Goal: Browse casually

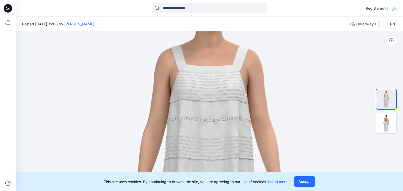
drag, startPoint x: 192, startPoint y: 106, endPoint x: 180, endPoint y: 168, distance: 63.7
click at [189, 183] on div "Registered? Login Posted [DATE] 15:08 by [PERSON_NAME] Colorway 1 Colorway 1 Lo…" at bounding box center [201, 95] width 403 height 191
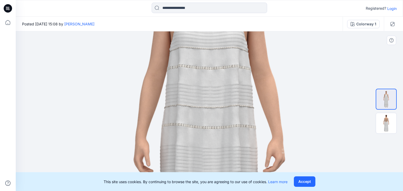
drag, startPoint x: 193, startPoint y: 152, endPoint x: 178, endPoint y: 104, distance: 50.9
click at [178, 104] on img at bounding box center [210, 140] width 386 height 545
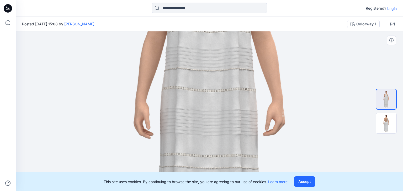
drag, startPoint x: 228, startPoint y: 110, endPoint x: 201, endPoint y: 55, distance: 61.0
click at [201, 55] on img at bounding box center [210, 103] width 386 height 545
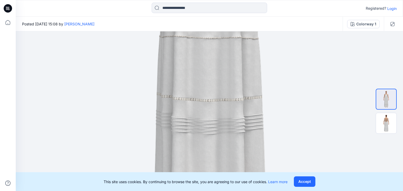
drag, startPoint x: 239, startPoint y: 135, endPoint x: 196, endPoint y: 22, distance: 120.3
click at [196, 22] on div "Posted [DATE] 15:08 by [PERSON_NAME] Colorway 1 Colorway 1 Loading... Material …" at bounding box center [209, 104] width 387 height 175
drag, startPoint x: 247, startPoint y: 153, endPoint x: 190, endPoint y: 143, distance: 58.3
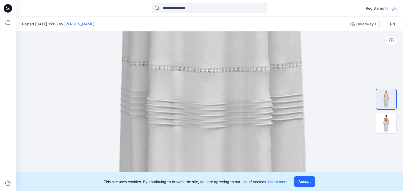
drag, startPoint x: 204, startPoint y: 115, endPoint x: 208, endPoint y: 150, distance: 35.6
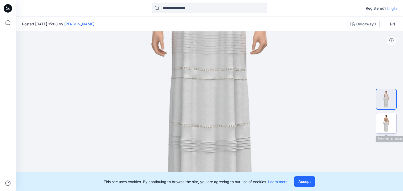
click at [386, 126] on img at bounding box center [386, 123] width 20 height 20
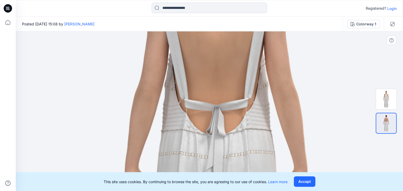
drag, startPoint x: 217, startPoint y: 132, endPoint x: 234, endPoint y: 156, distance: 29.7
click at [224, 190] on div "Registered? Login Posted [DATE] 15:08 by [PERSON_NAME] Colorway 1 Colorway 1 Lo…" at bounding box center [201, 95] width 403 height 191
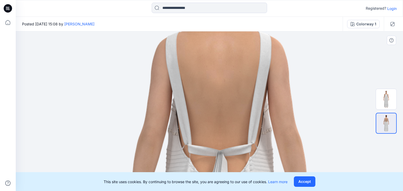
drag, startPoint x: 245, startPoint y: 129, endPoint x: 242, endPoint y: 129, distance: 2.9
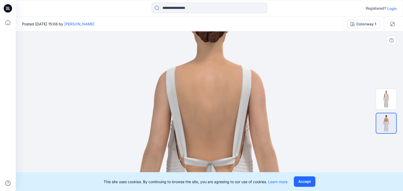
drag, startPoint x: 228, startPoint y: 85, endPoint x: 226, endPoint y: 114, distance: 28.6
click at [314, 186] on button "Accept" at bounding box center [304, 182] width 21 height 10
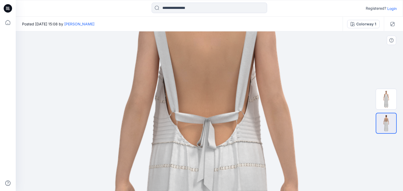
drag, startPoint x: 225, startPoint y: 140, endPoint x: 222, endPoint y: 73, distance: 67.4
click at [222, 73] on img at bounding box center [206, 183] width 477 height 674
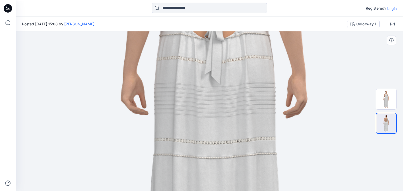
drag, startPoint x: 222, startPoint y: 127, endPoint x: 208, endPoint y: 38, distance: 90.2
click at [229, 0] on html "Registered? Login Posted [DATE] 15:08 by [PERSON_NAME] Colorway 1 Colorway 1 Lo…" at bounding box center [201, 95] width 403 height 191
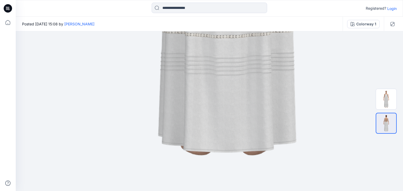
drag, startPoint x: 203, startPoint y: 101, endPoint x: 232, endPoint y: -14, distance: 119.3
click at [232, 0] on html "Registered? Login Posted [DATE] 15:08 by [PERSON_NAME] Colorway 1 Colorway 1 Lo…" at bounding box center [201, 95] width 403 height 191
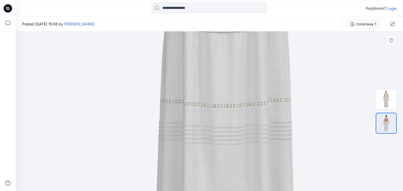
drag, startPoint x: 239, startPoint y: 43, endPoint x: 246, endPoint y: 135, distance: 91.7
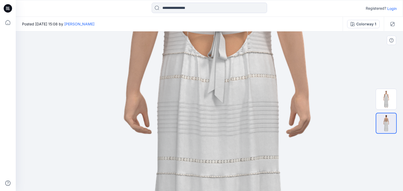
drag, startPoint x: 238, startPoint y: 61, endPoint x: 224, endPoint y: 177, distance: 116.1
click at [224, 177] on img at bounding box center [217, 94] width 477 height 674
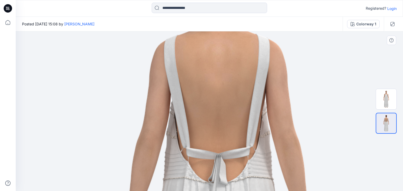
drag, startPoint x: 220, startPoint y: 47, endPoint x: 220, endPoint y: 167, distance: 120.8
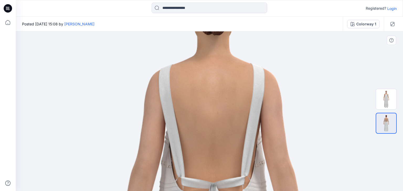
drag, startPoint x: 223, startPoint y: 142, endPoint x: 219, endPoint y: 166, distance: 24.4
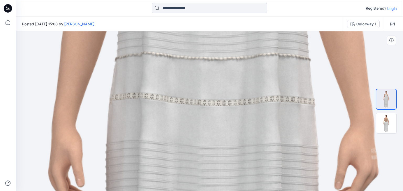
drag, startPoint x: 208, startPoint y: 136, endPoint x: 209, endPoint y: 141, distance: 5.4
click at [209, 144] on img at bounding box center [213, 130] width 840 height 1188
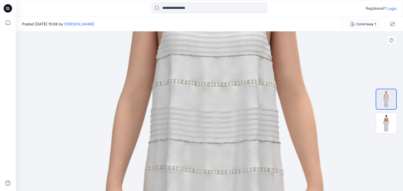
drag, startPoint x: 191, startPoint y: 79, endPoint x: 195, endPoint y: 143, distance: 63.5
click at [195, 143] on img at bounding box center [214, 191] width 567 height 802
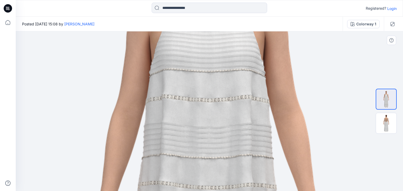
drag, startPoint x: 258, startPoint y: 98, endPoint x: 255, endPoint y: 119, distance: 21.2
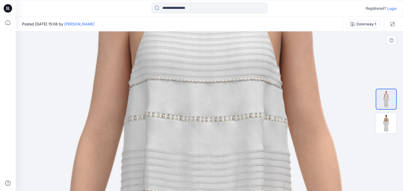
drag, startPoint x: 251, startPoint y: 127, endPoint x: 254, endPoint y: 137, distance: 10.6
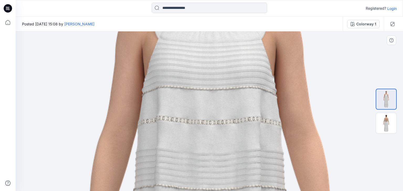
drag, startPoint x: 219, startPoint y: 134, endPoint x: 221, endPoint y: 140, distance: 5.7
